Goal: Transaction & Acquisition: Purchase product/service

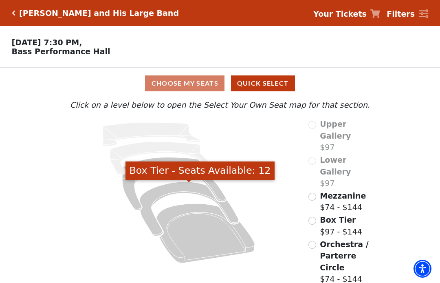
click at [179, 192] on icon "Box Tier - Seats Available: 12" at bounding box center [188, 209] width 99 height 54
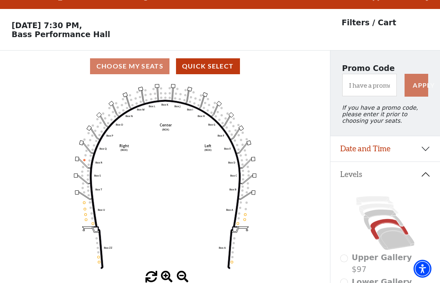
scroll to position [38, 0]
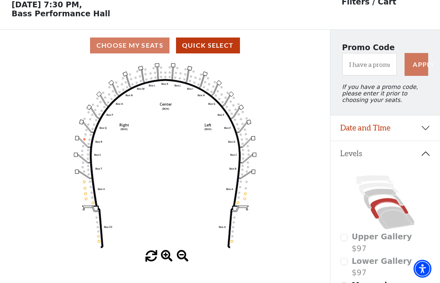
click at [417, 125] on button "Date and Time" at bounding box center [385, 127] width 110 height 25
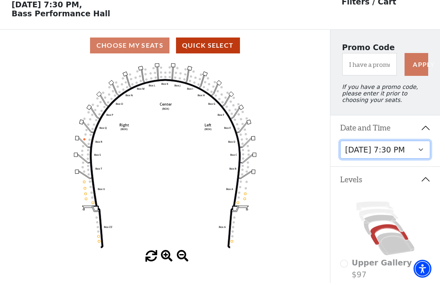
click at [398, 154] on select "Friday, October 17 at 7:30 PM" at bounding box center [385, 149] width 90 height 18
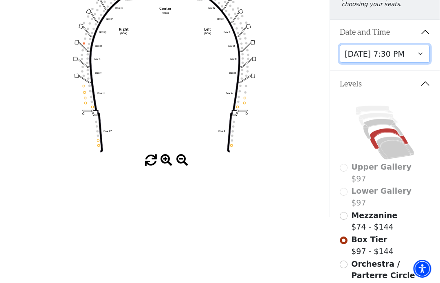
scroll to position [133, 1]
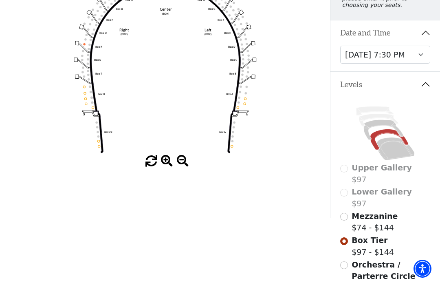
click at [373, 220] on span "Mezzanine" at bounding box center [374, 215] width 46 height 9
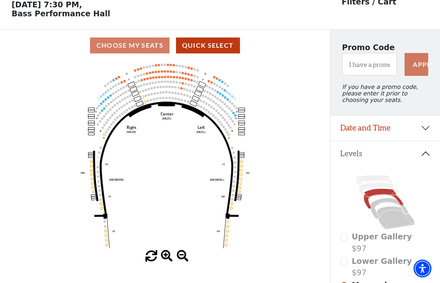
scroll to position [38, 0]
click at [141, 46] on div "Choose My Seats Quick Select" at bounding box center [165, 45] width 330 height 16
click at [137, 44] on div "Choose My Seats Quick Select" at bounding box center [165, 45] width 330 height 16
click at [218, 45] on button "Quick Select" at bounding box center [208, 45] width 64 height 16
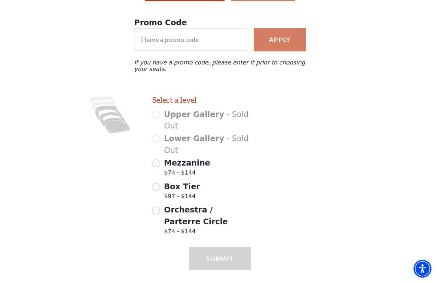
scroll to position [88, 0]
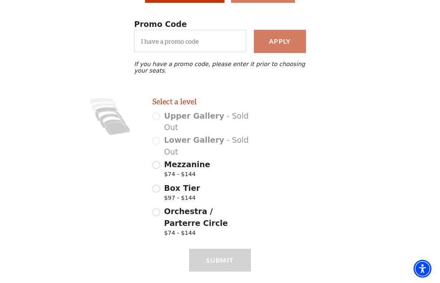
click at [182, 173] on span "$74 - $144" at bounding box center [187, 175] width 46 height 11
click at [160, 169] on input "Mezzanine $74 - $144" at bounding box center [156, 165] width 8 height 8
radio input "true"
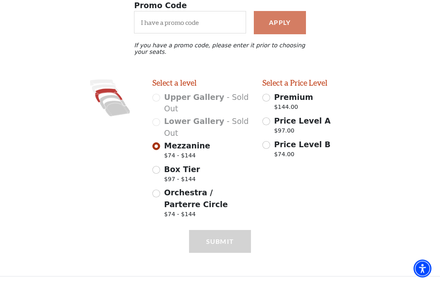
scroll to position [109, 0]
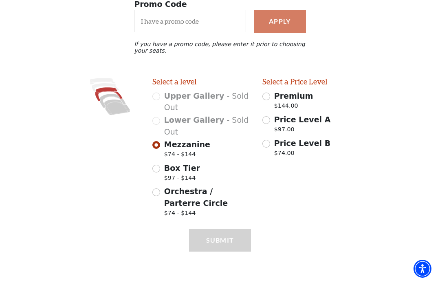
click at [216, 195] on span "Orchestra / Parterre Circle" at bounding box center [196, 197] width 64 height 21
click at [160, 195] on input "Orchestra / Parterre Circle $74 - $144" at bounding box center [156, 192] width 8 height 8
radio input "true"
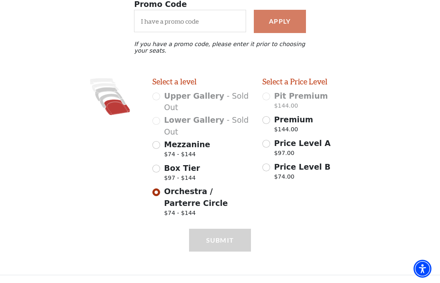
click at [276, 154] on p "$97.00" at bounding box center [302, 154] width 57 height 11
click at [270, 147] on input "Price Level A $97.00" at bounding box center [266, 144] width 8 height 8
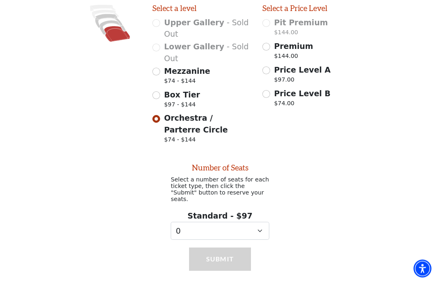
scroll to position [196, 0]
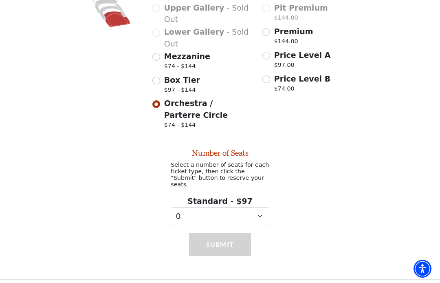
click at [276, 59] on span "Price Level A" at bounding box center [302, 54] width 57 height 9
click at [270, 59] on input "Price Level A $97.00" at bounding box center [266, 56] width 8 height 8
radio input "true"
click at [265, 212] on select "0 1 2 3 4 5 6 7 8 9" at bounding box center [220, 216] width 99 height 18
select select "2"
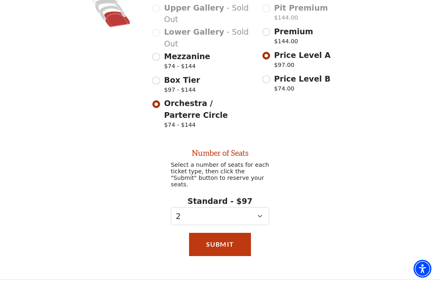
click at [225, 242] on button "Submit" at bounding box center [220, 244] width 62 height 23
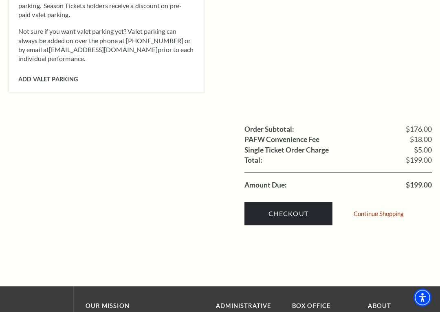
scroll to position [734, 0]
click at [299, 202] on link "Checkout" at bounding box center [288, 213] width 88 height 23
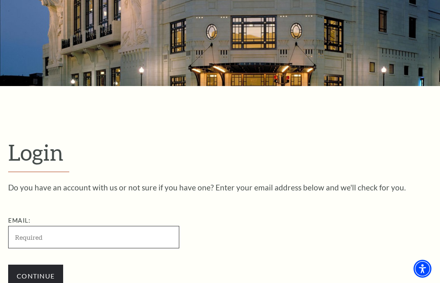
scroll to position [202, 0]
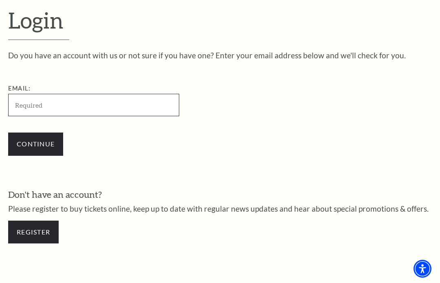
click at [118, 95] on input "Email:" at bounding box center [93, 105] width 171 height 22
type input "greerm1945@gmail.com"
click at [35, 136] on input "Continue" at bounding box center [35, 143] width 55 height 23
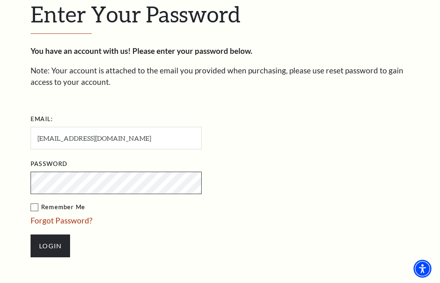
scroll to position [216, 0]
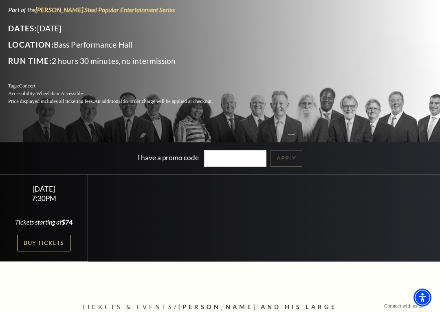
scroll to position [99, 0]
click at [50, 242] on link "Buy Tickets" at bounding box center [43, 243] width 53 height 17
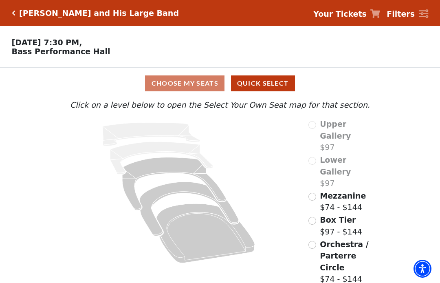
click at [340, 191] on span "Mezzanine" at bounding box center [343, 195] width 46 height 9
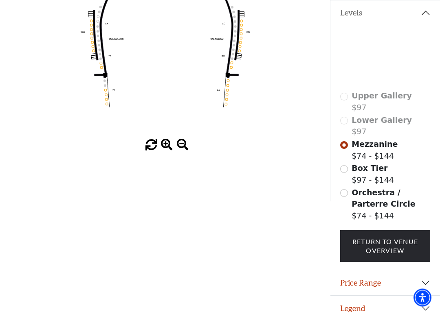
scroll to position [189, 0]
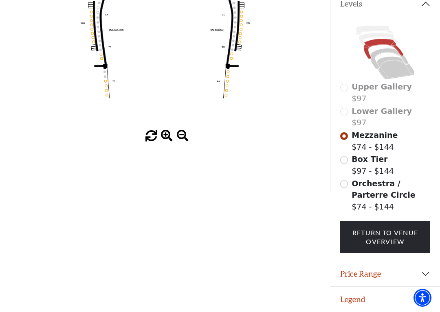
click at [397, 248] on link "Return To Venue Overview" at bounding box center [385, 238] width 90 height 32
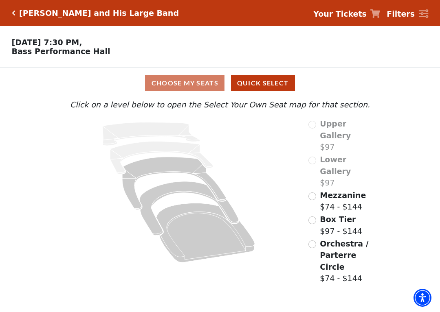
scroll to position [0, 0]
click at [351, 239] on span "Orchestra / Parterre Circle" at bounding box center [344, 255] width 48 height 32
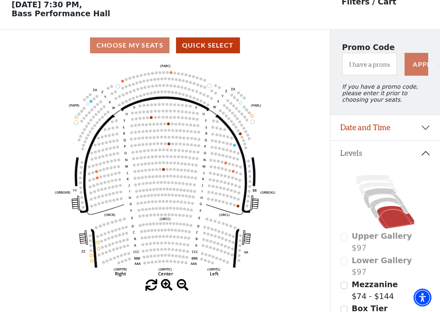
scroll to position [38, 0]
click at [380, 282] on span "Mezzanine" at bounding box center [374, 284] width 46 height 9
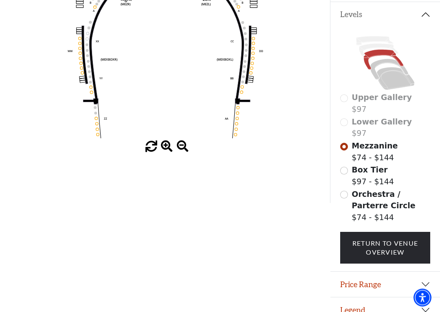
scroll to position [189, 0]
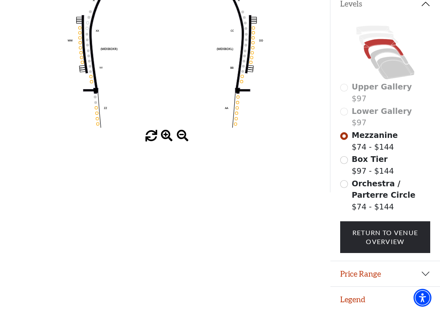
click at [400, 272] on button "Price Range" at bounding box center [385, 273] width 110 height 25
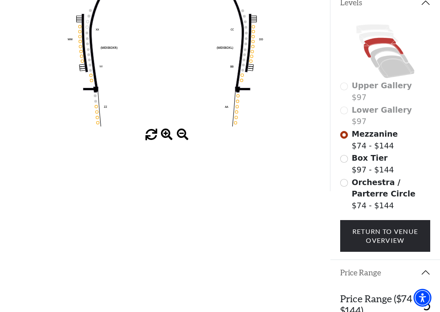
scroll to position [240, 0]
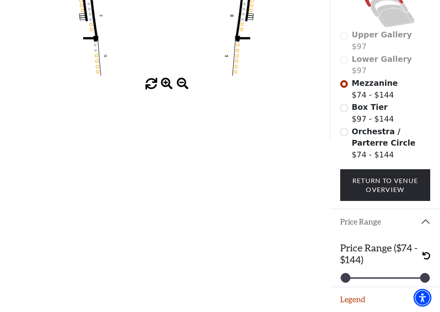
click at [369, 282] on button "Legend" at bounding box center [385, 299] width 110 height 25
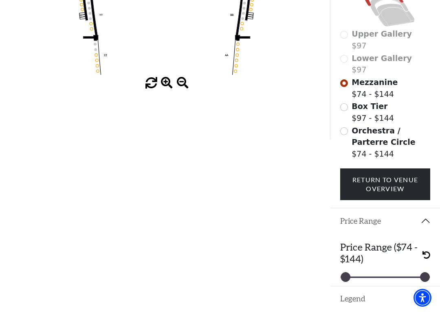
click at [365, 282] on button "Legend" at bounding box center [385, 299] width 110 height 25
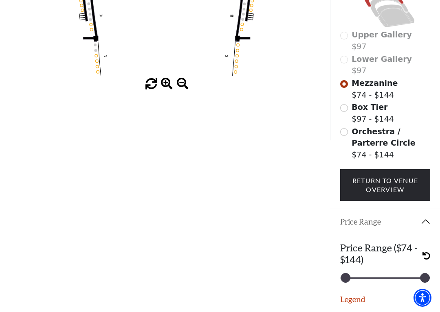
click at [391, 282] on button "Legend" at bounding box center [385, 299] width 110 height 25
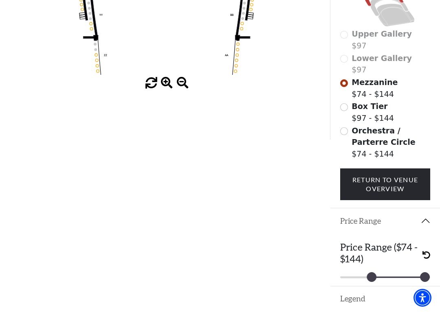
click at [364, 241] on div "Price Range ($74 - $144) 97 144" at bounding box center [385, 260] width 110 height 53
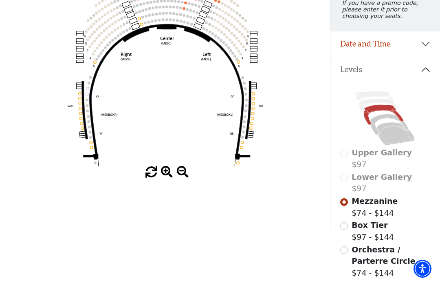
scroll to position [121, 0]
click at [169, 170] on span at bounding box center [167, 173] width 12 height 12
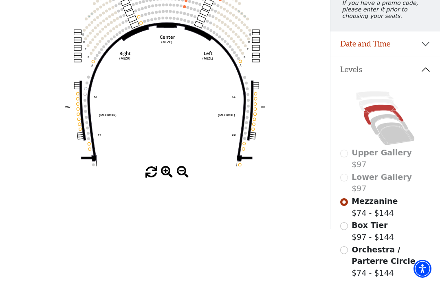
click at [165, 168] on span at bounding box center [167, 172] width 12 height 12
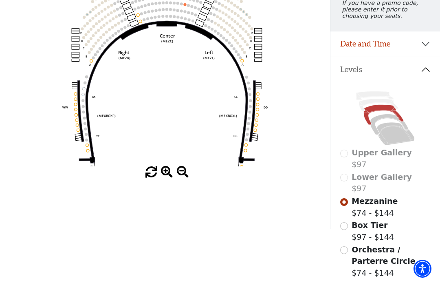
click at [169, 174] on span at bounding box center [167, 172] width 12 height 12
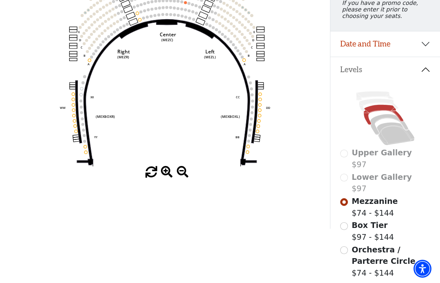
click at [167, 171] on span at bounding box center [167, 172] width 12 height 12
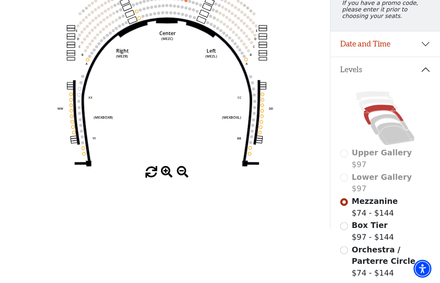
click at [163, 170] on span at bounding box center [167, 172] width 12 height 12
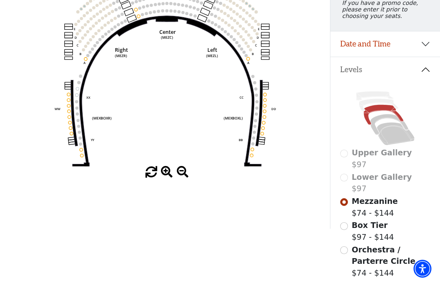
click at [162, 175] on span at bounding box center [167, 172] width 12 height 12
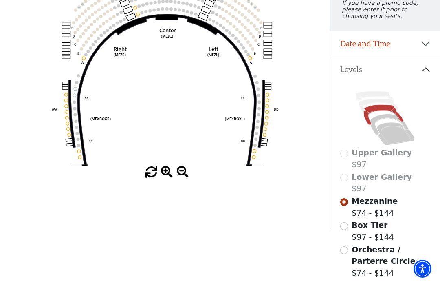
click at [165, 178] on span at bounding box center [167, 172] width 12 height 12
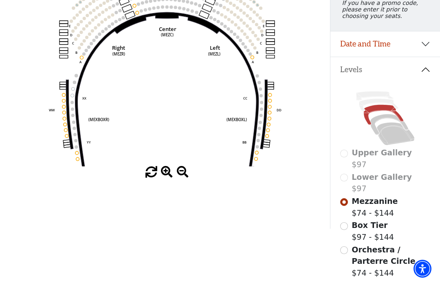
click at [165, 178] on span at bounding box center [167, 172] width 12 height 12
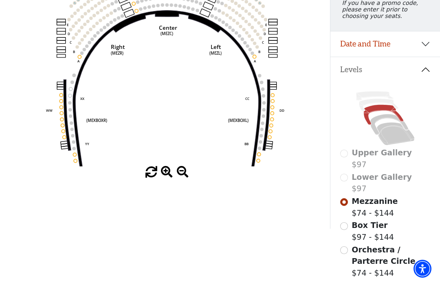
click at [169, 175] on span at bounding box center [167, 172] width 12 height 12
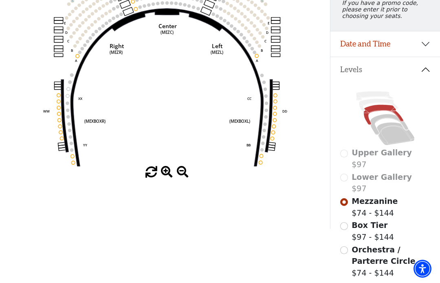
click at [167, 173] on span at bounding box center [167, 172] width 12 height 12
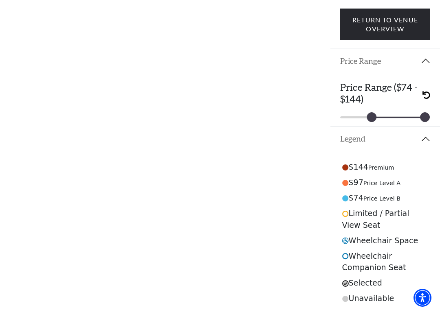
scroll to position [401, 0]
click at [385, 178] on div "$97 Price Level A" at bounding box center [385, 181] width 90 height 15
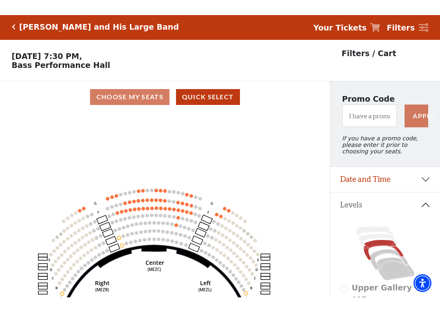
scroll to position [0, 0]
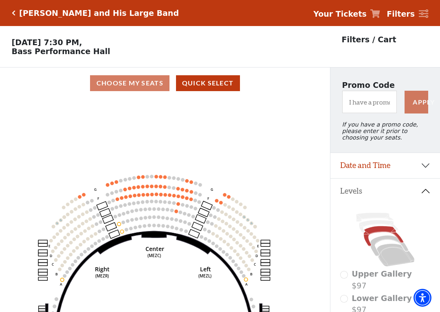
click at [142, 79] on div "Choose My Seats Quick Select" at bounding box center [165, 83] width 330 height 16
click at [141, 81] on div "Choose My Seats Quick Select" at bounding box center [165, 83] width 330 height 16
click at [139, 86] on div "Choose My Seats Quick Select" at bounding box center [165, 83] width 330 height 16
click at [132, 80] on div "Choose My Seats Quick Select" at bounding box center [165, 83] width 330 height 16
click at [216, 83] on button "Quick Select" at bounding box center [208, 83] width 64 height 16
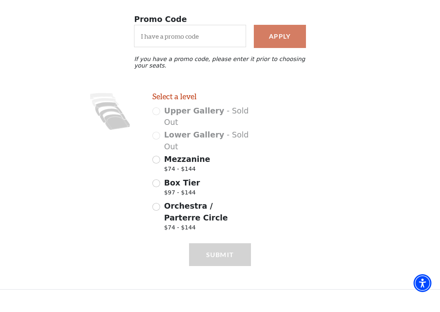
scroll to position [79, 0]
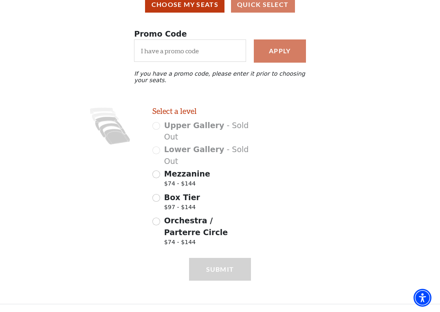
click at [158, 175] on input "Mezzanine $74 - $144" at bounding box center [156, 175] width 8 height 8
radio input "true"
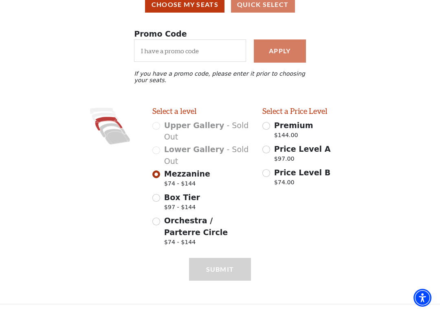
click at [227, 267] on div "Submit" at bounding box center [220, 281] width 62 height 46
click at [267, 10] on div "Choose My Seats Quick Select" at bounding box center [220, 5] width 428 height 16
click at [274, 4] on div "Choose My Seats Quick Select" at bounding box center [220, 5] width 428 height 16
click at [194, 5] on button "Choose My Seats" at bounding box center [184, 5] width 79 height 16
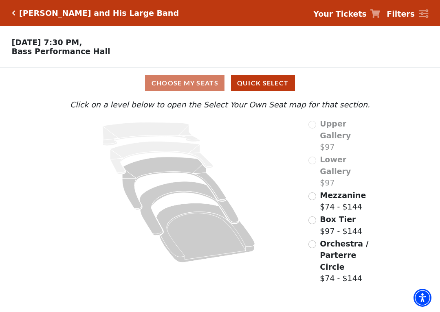
click at [319, 190] on div "Mezzanine $74 - $144" at bounding box center [343, 201] width 71 height 23
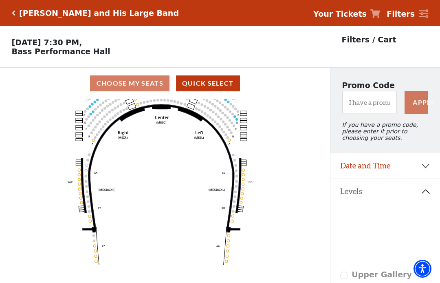
click at [203, 86] on button "Quick Select" at bounding box center [208, 83] width 64 height 16
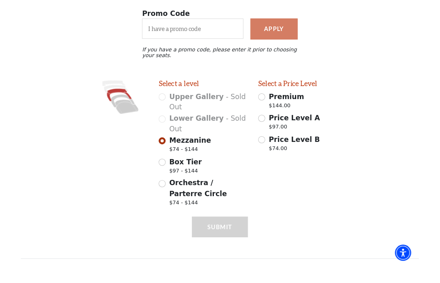
scroll to position [109, 0]
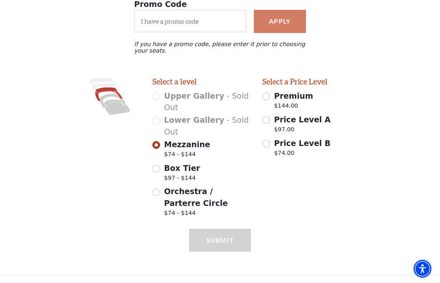
click at [267, 120] on input "Price Level A $97.00" at bounding box center [266, 120] width 8 height 8
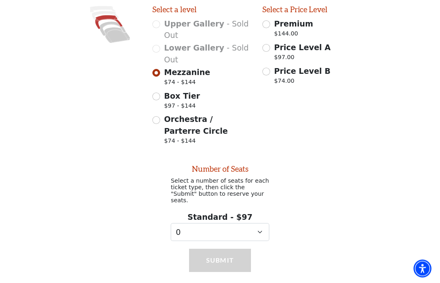
scroll to position [196, 0]
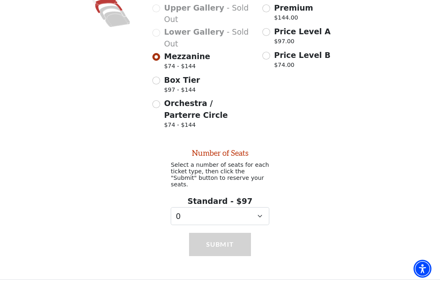
click at [263, 31] on input "Price Level A $97.00" at bounding box center [266, 32] width 8 height 8
radio input "true"
click at [264, 210] on select "0 1 2 3 4 5 6 7 8 9" at bounding box center [220, 216] width 99 height 18
select select "2"
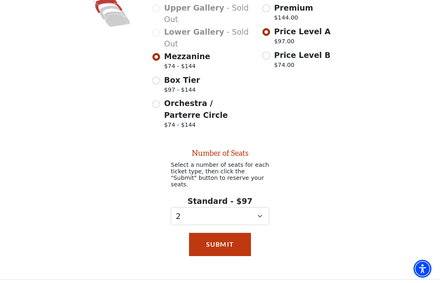
click at [244, 235] on button "Submit" at bounding box center [220, 244] width 62 height 23
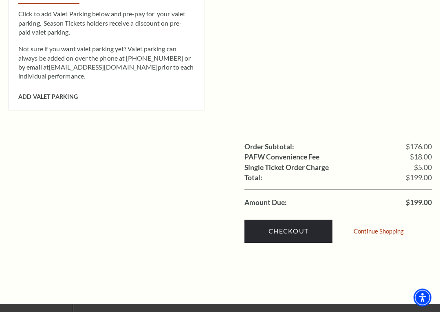
scroll to position [717, 0]
click at [292, 220] on link "Checkout" at bounding box center [288, 231] width 88 height 23
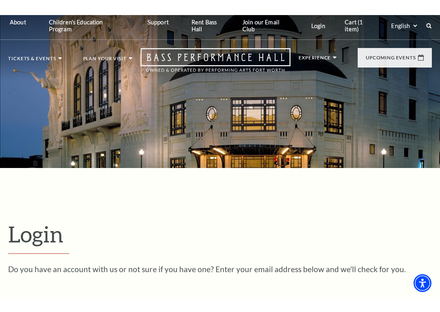
scroll to position [202, 0]
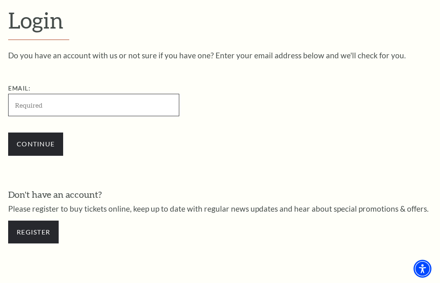
click at [123, 103] on input "Email:" at bounding box center [93, 105] width 171 height 22
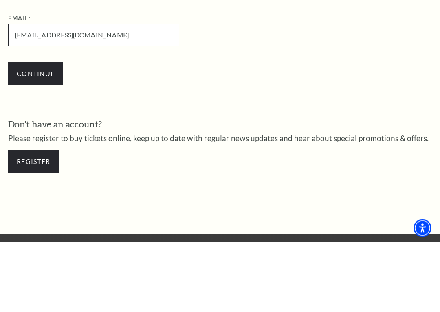
type input "[EMAIL_ADDRESS][DOMAIN_NAME]"
click at [40, 132] on input "Continue" at bounding box center [35, 143] width 55 height 23
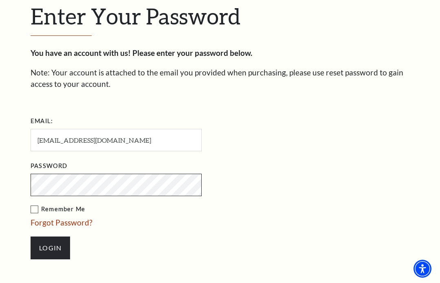
scroll to position [216, 0]
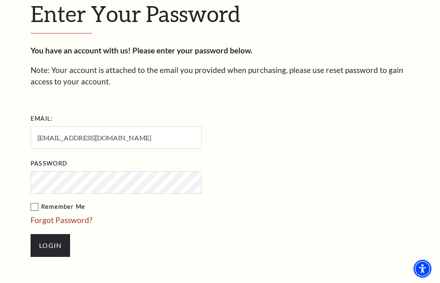
click at [305, 109] on div "You have an account with us! Please enter your password below. Note: Your accou…" at bounding box center [220, 155] width 379 height 220
click at [80, 220] on link "Forgot Password?" at bounding box center [62, 219] width 62 height 9
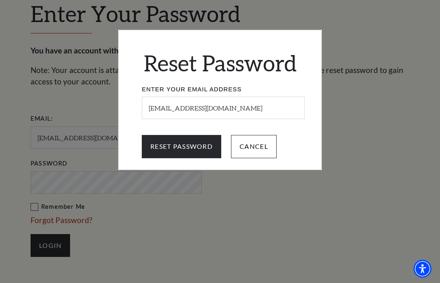
click at [197, 147] on input "Reset Password" at bounding box center [181, 146] width 79 height 23
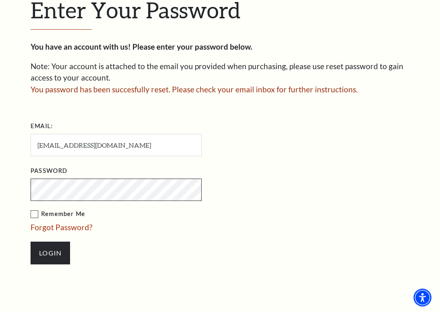
scroll to position [220, 0]
